Goal: Information Seeking & Learning: Learn about a topic

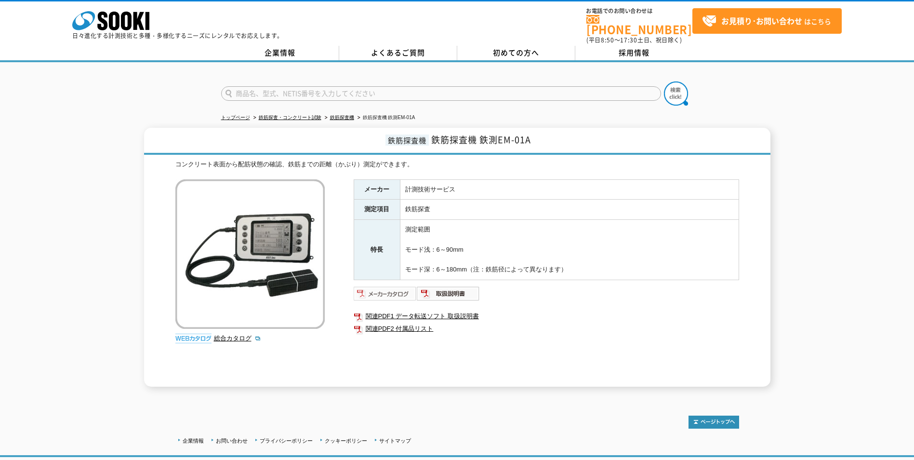
click at [391, 289] on img at bounding box center [385, 293] width 63 height 15
click at [409, 48] on link "よくあるご質問" at bounding box center [398, 53] width 118 height 14
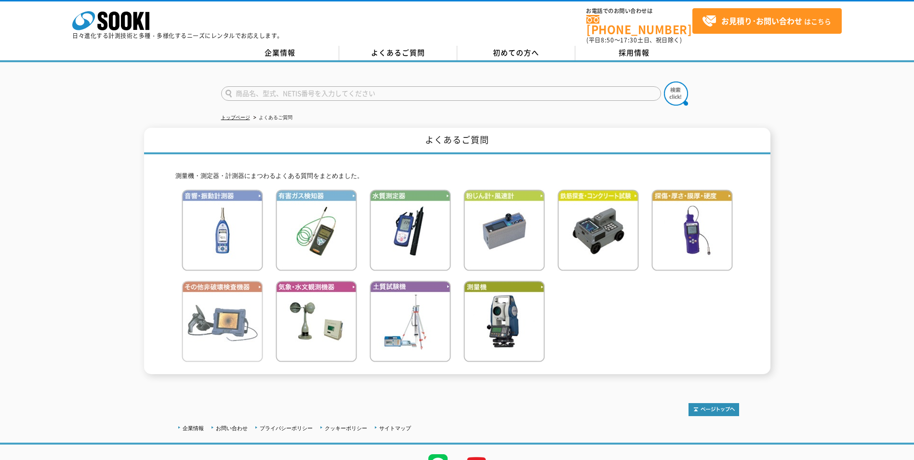
click at [212, 310] on img at bounding box center [222, 320] width 81 height 81
